Goal: Check status

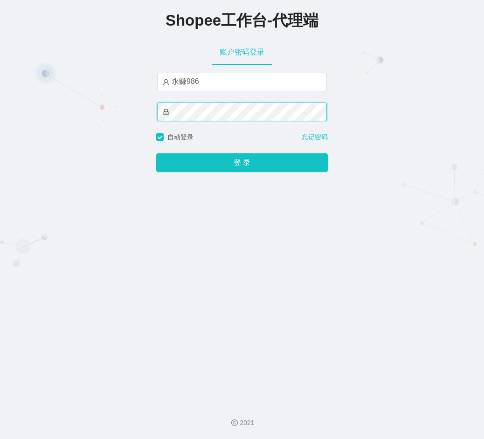
click at [156, 153] on button "登 录" at bounding box center [241, 162] width 171 height 19
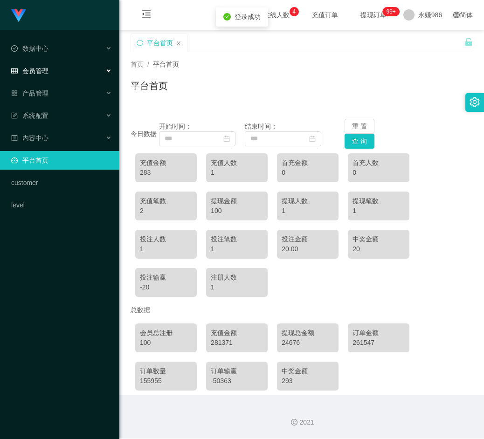
click at [54, 69] on div "会员管理" at bounding box center [59, 70] width 119 height 19
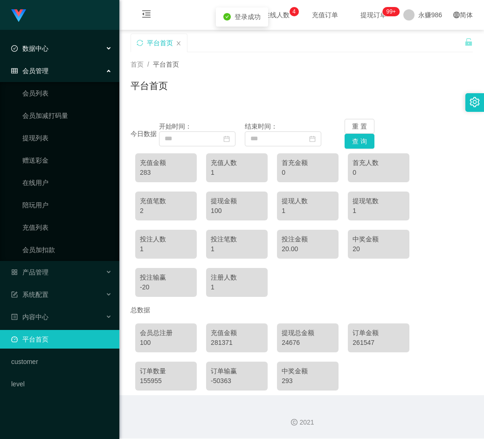
click at [49, 48] on div "数据中心" at bounding box center [59, 48] width 119 height 19
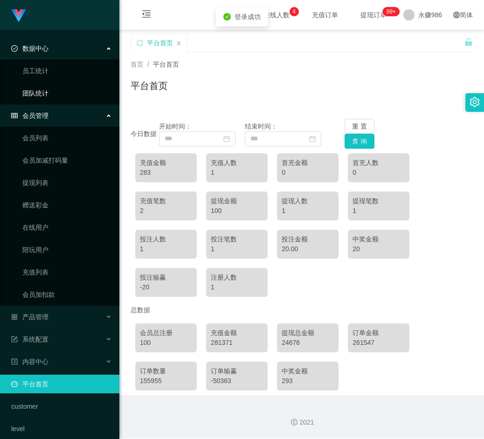
click at [42, 95] on link "团队统计" at bounding box center [66, 93] width 89 height 19
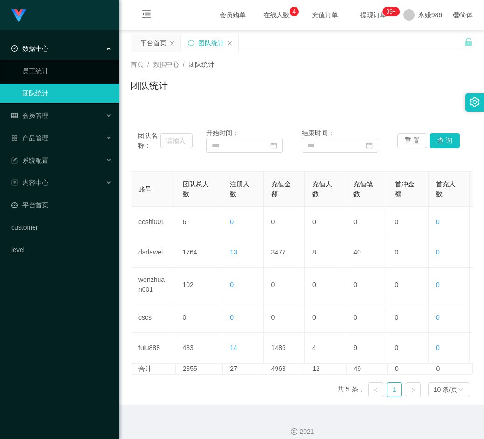
drag, startPoint x: 433, startPoint y: 149, endPoint x: 440, endPoint y: 140, distance: 11.6
click at [433, 149] on div "重 置 查 询" at bounding box center [424, 140] width 55 height 25
click at [440, 140] on button "查 询" at bounding box center [444, 140] width 30 height 15
